Goal: Find specific page/section: Find specific page/section

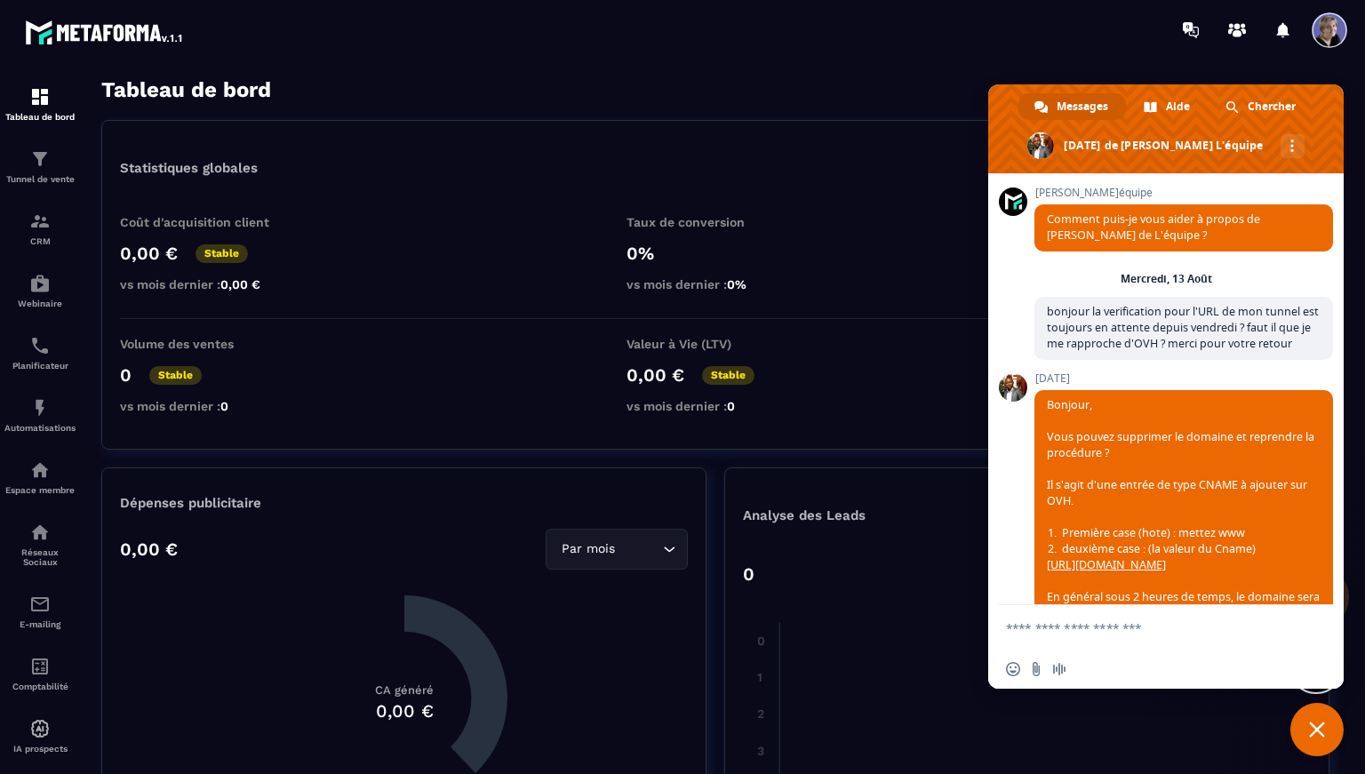
scroll to position [215, 0]
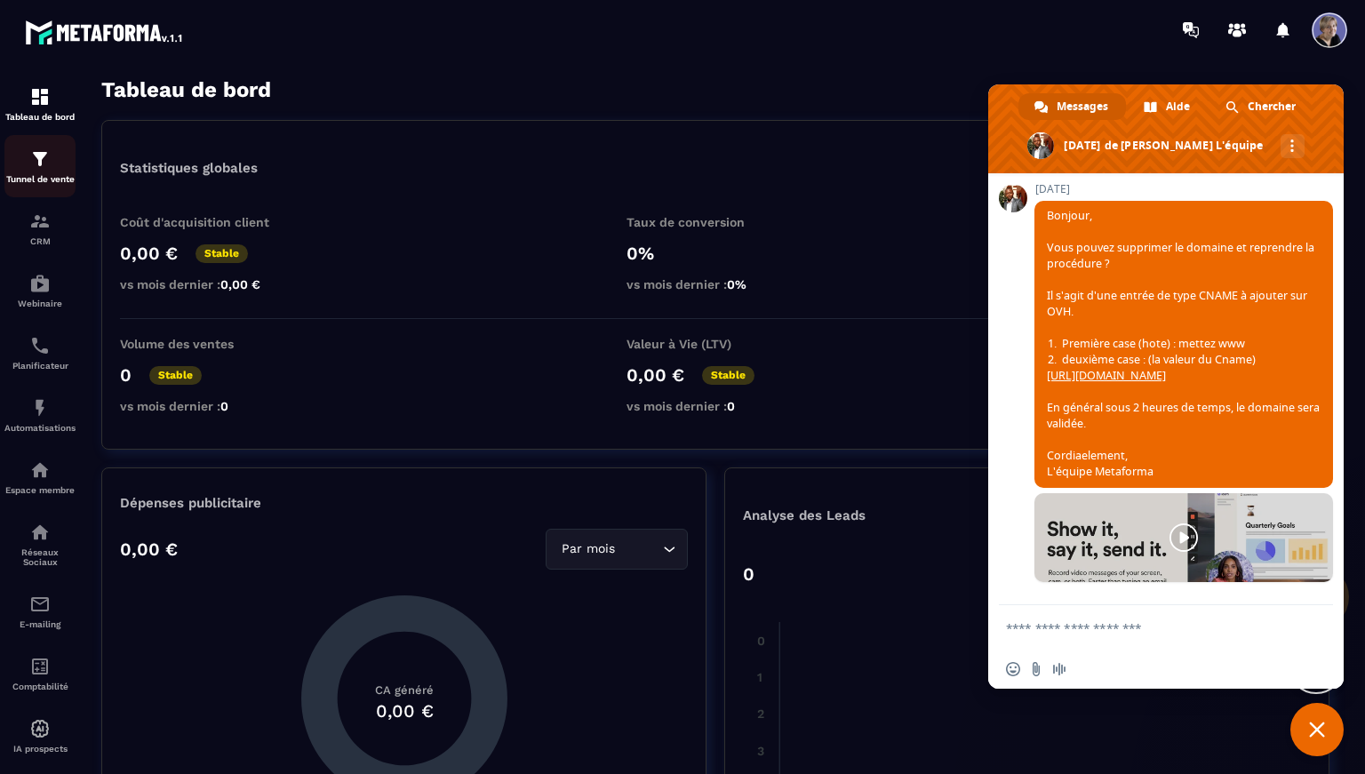
click at [45, 168] on img at bounding box center [39, 158] width 21 height 21
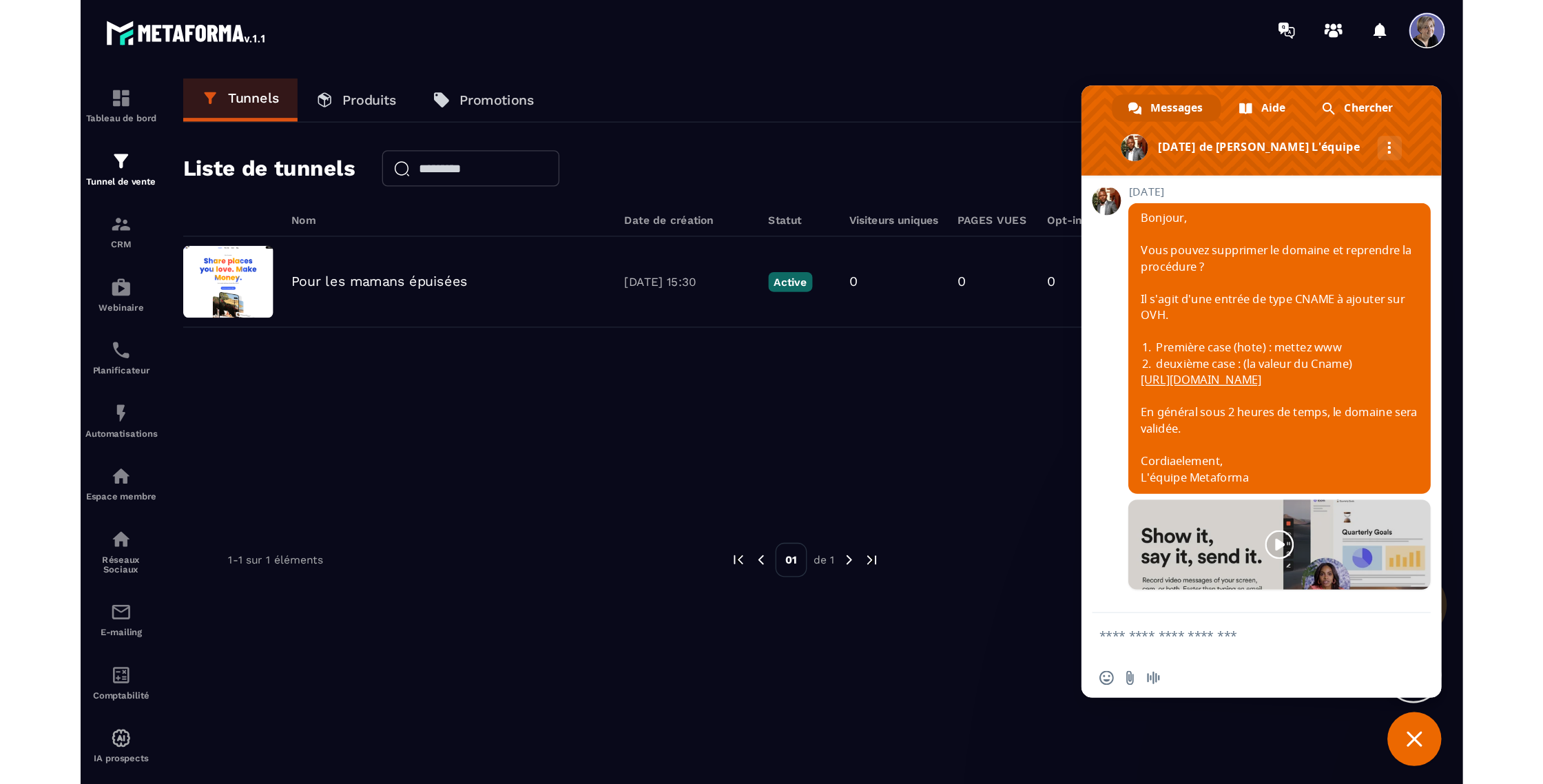
scroll to position [26, 0]
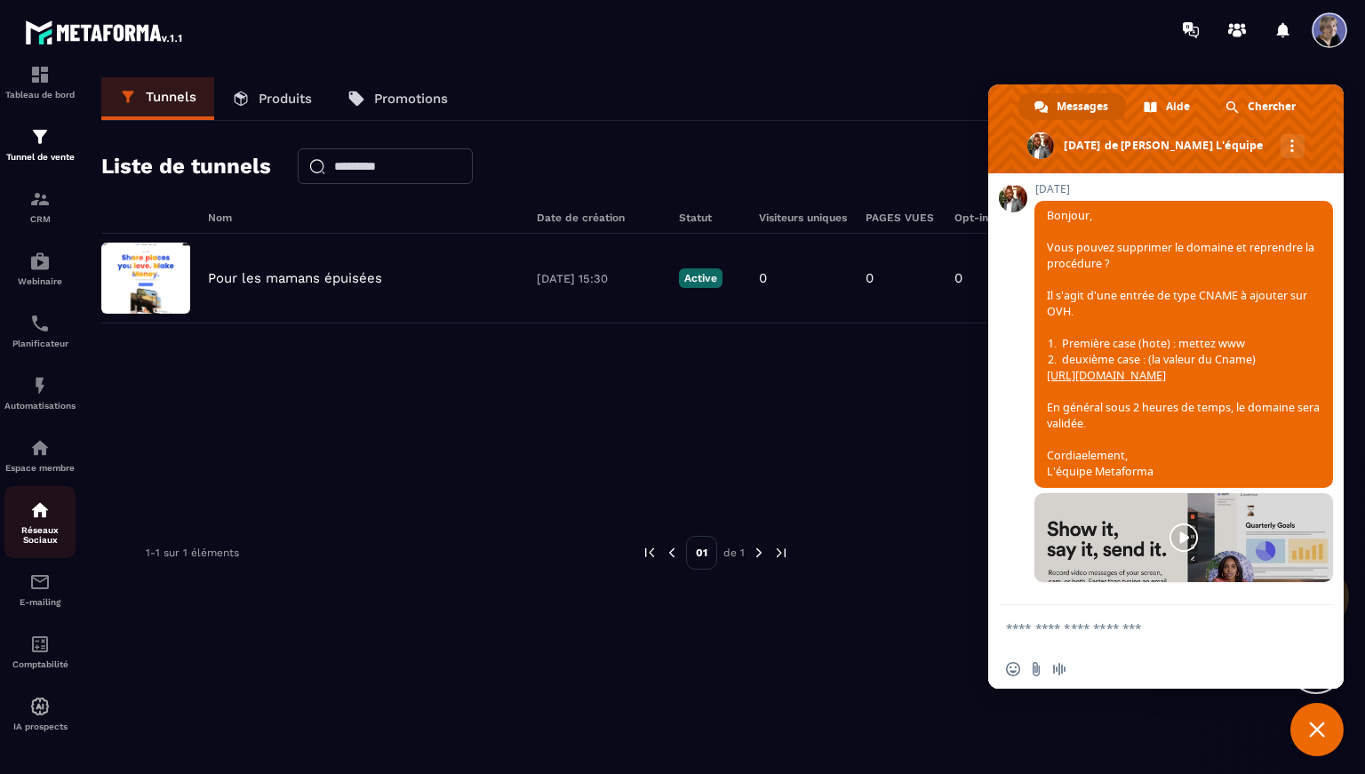
click at [44, 525] on p "Réseaux Sociaux" at bounding box center [39, 535] width 71 height 20
